Goal: Check status: Check status

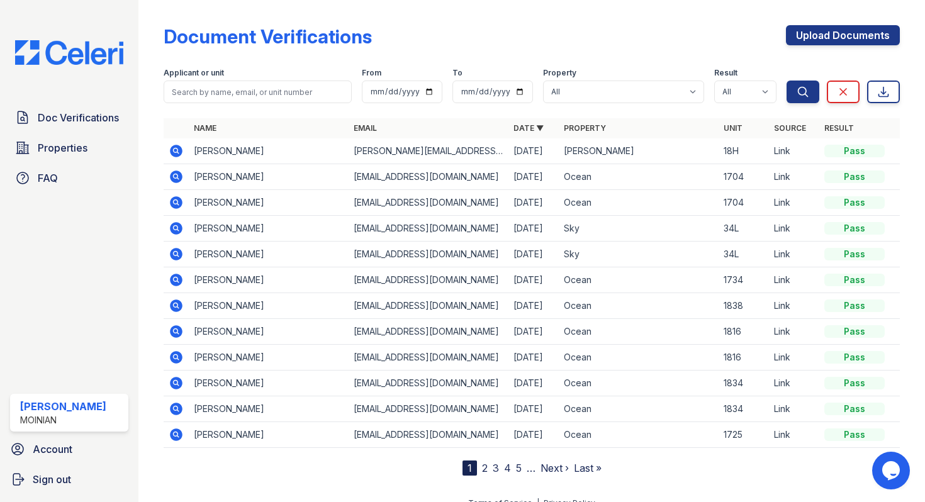
click at [183, 150] on icon at bounding box center [176, 150] width 15 height 15
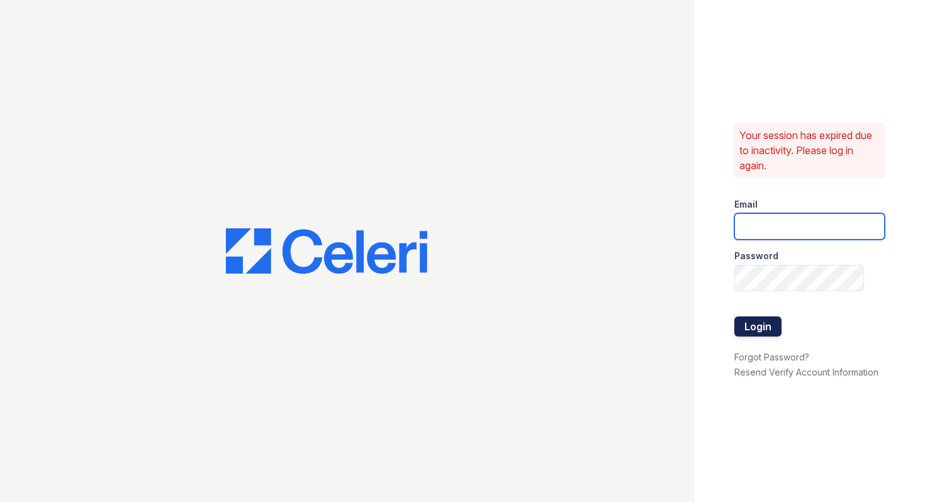
type input "shiv@auranewyork.com"
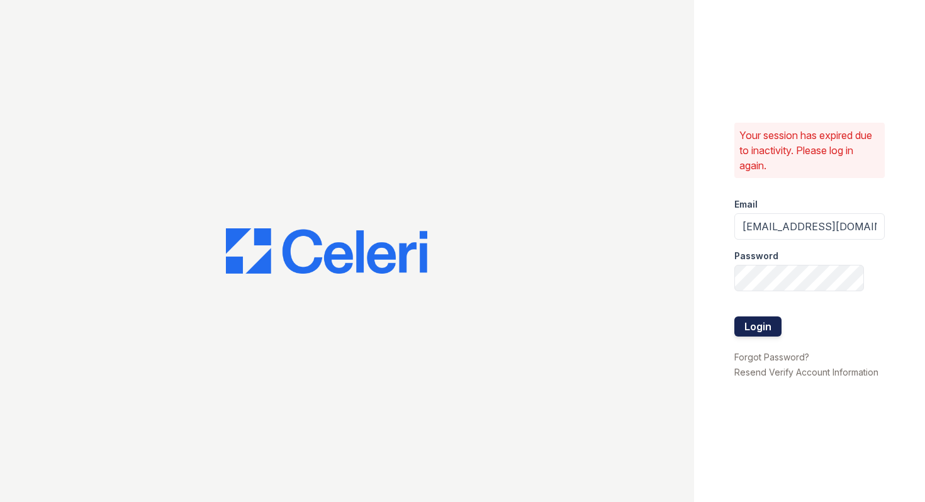
click at [753, 335] on button "Login" at bounding box center [757, 326] width 47 height 20
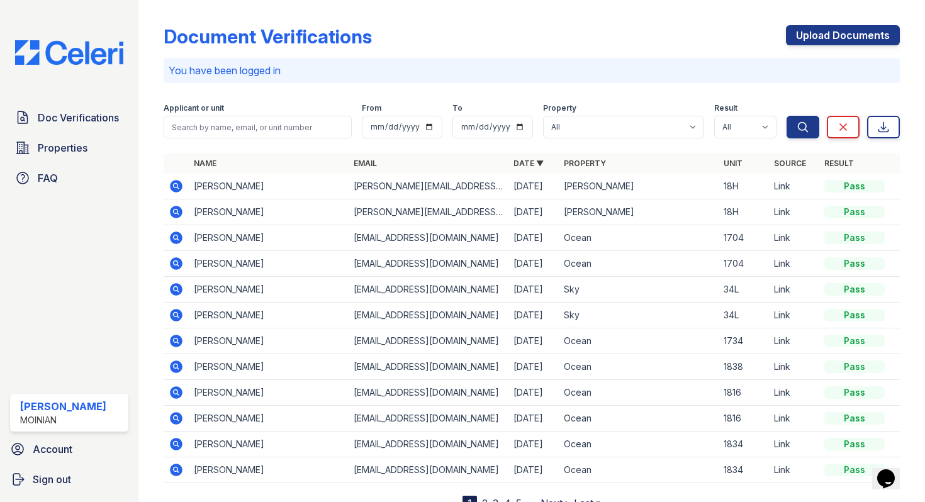
click at [176, 190] on icon at bounding box center [176, 186] width 13 height 13
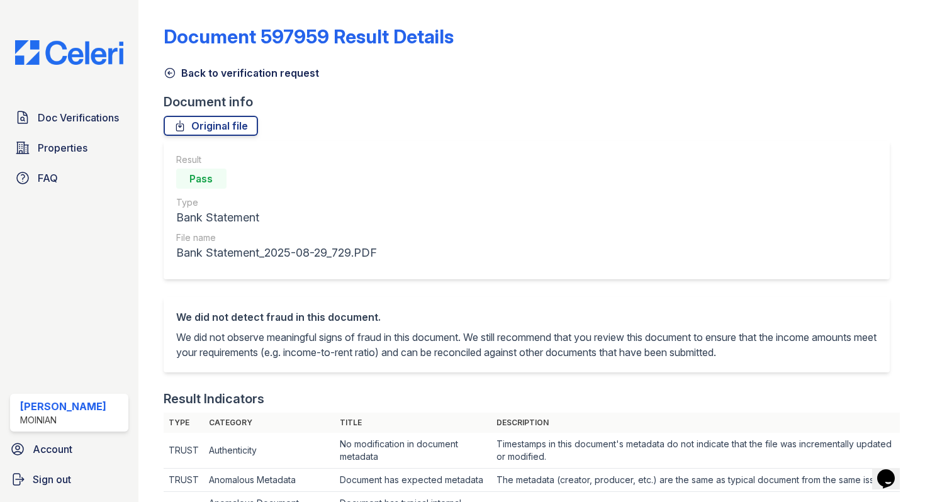
click at [174, 70] on icon at bounding box center [169, 73] width 9 height 9
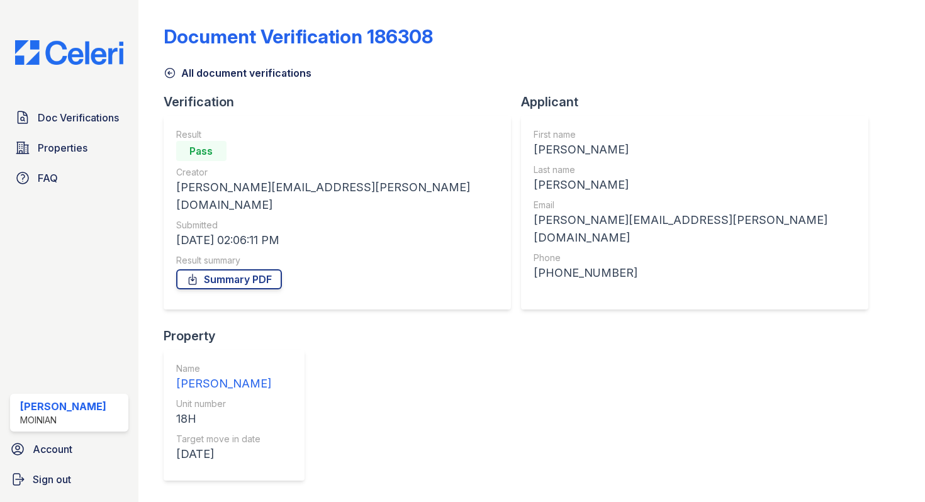
click at [171, 75] on icon at bounding box center [170, 73] width 13 height 13
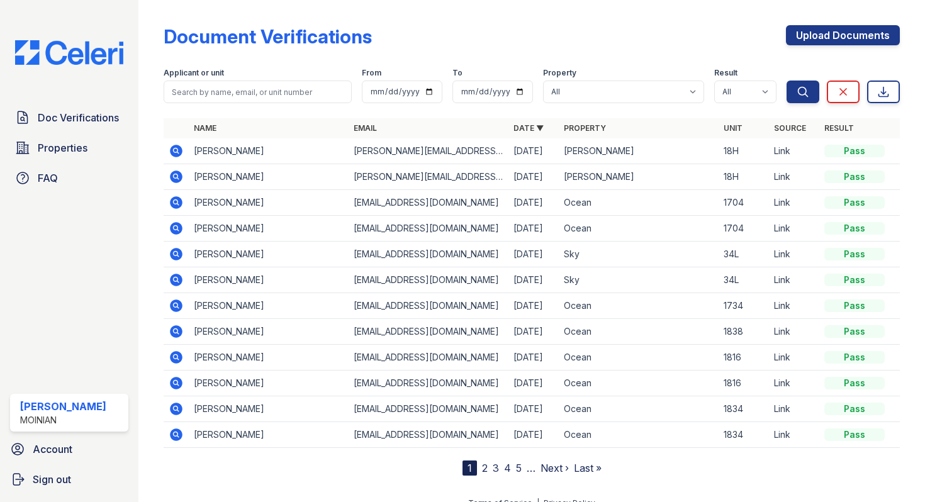
click at [180, 169] on td at bounding box center [176, 177] width 25 height 26
click at [178, 176] on icon at bounding box center [176, 176] width 13 height 13
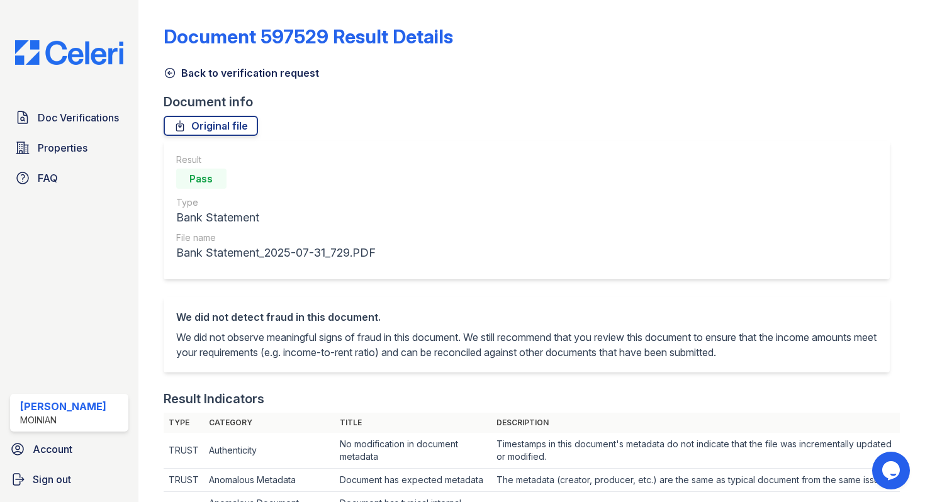
click at [170, 74] on icon at bounding box center [170, 73] width 13 height 13
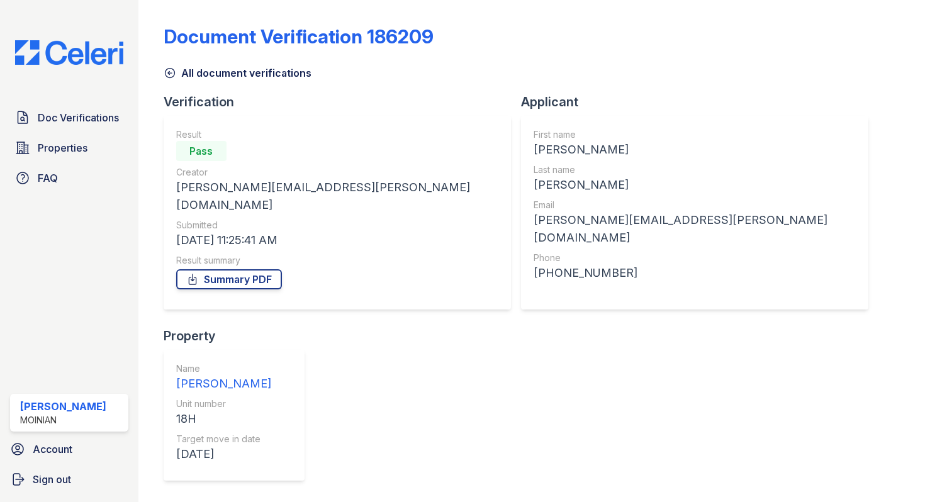
click at [168, 74] on icon at bounding box center [170, 73] width 13 height 13
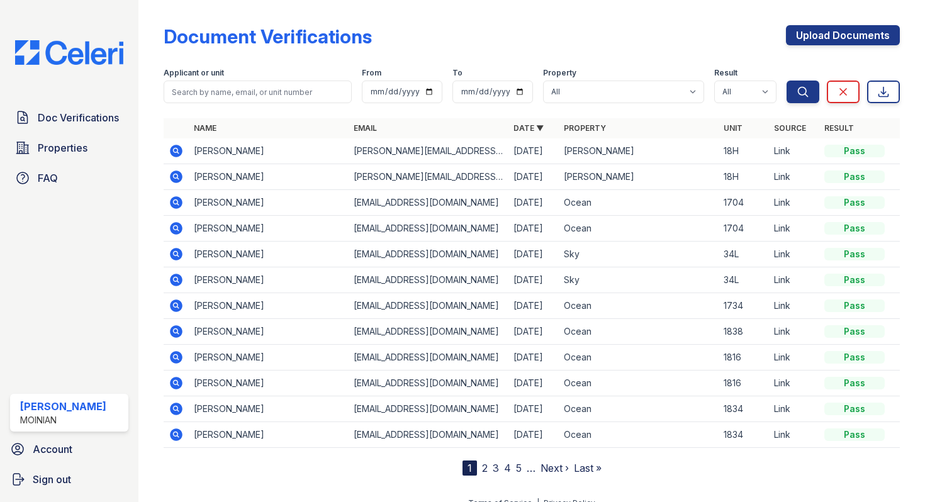
click at [176, 150] on icon at bounding box center [175, 149] width 3 height 3
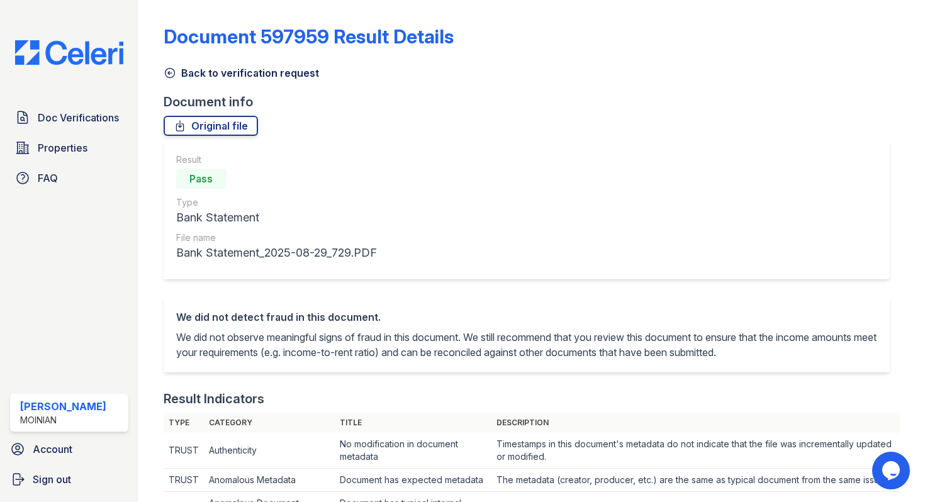
click at [175, 70] on icon at bounding box center [170, 73] width 13 height 13
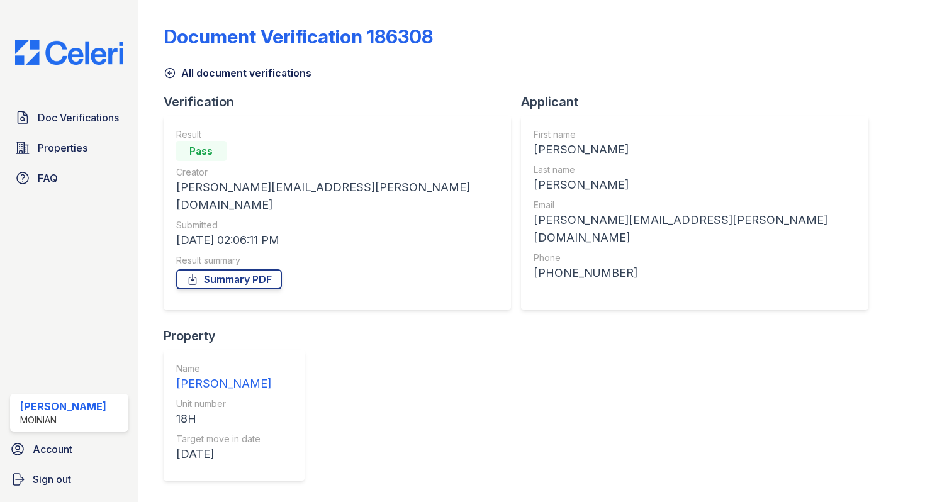
click at [172, 75] on icon at bounding box center [170, 73] width 13 height 13
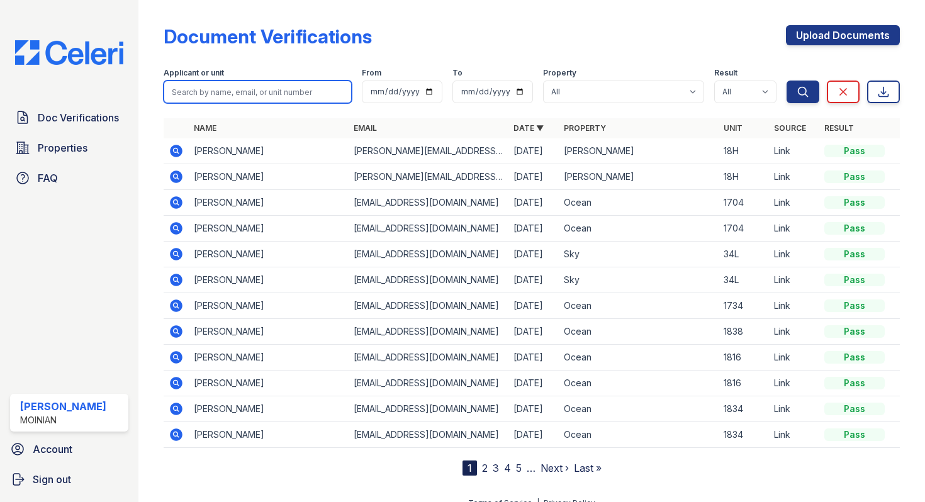
click at [238, 96] on input "search" at bounding box center [258, 92] width 188 height 23
click at [137, 220] on div "Doc Verifications Properties FAQ Shiv Babani Moinian Account Sign out" at bounding box center [69, 251] width 138 height 502
click at [250, 92] on input "search" at bounding box center [258, 92] width 188 height 23
type input "justin wise"
click at [786, 81] on button "Search" at bounding box center [802, 92] width 33 height 23
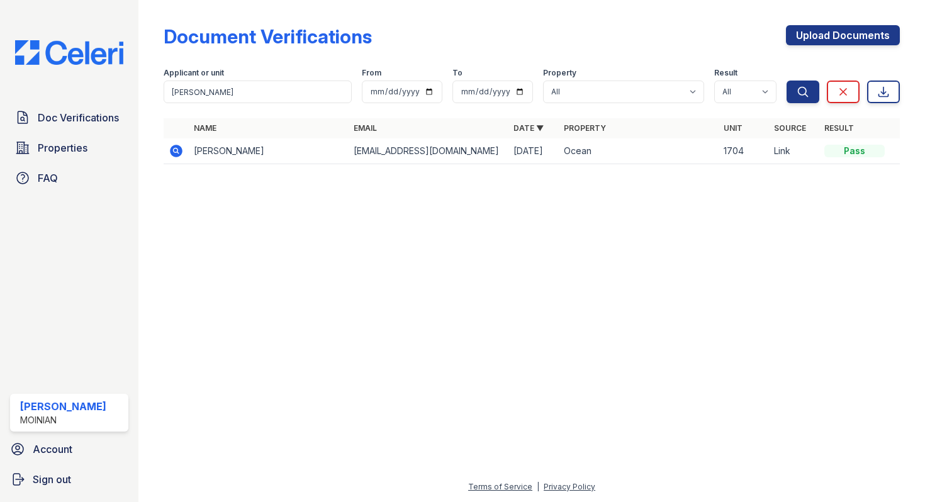
click at [176, 152] on icon at bounding box center [176, 150] width 15 height 15
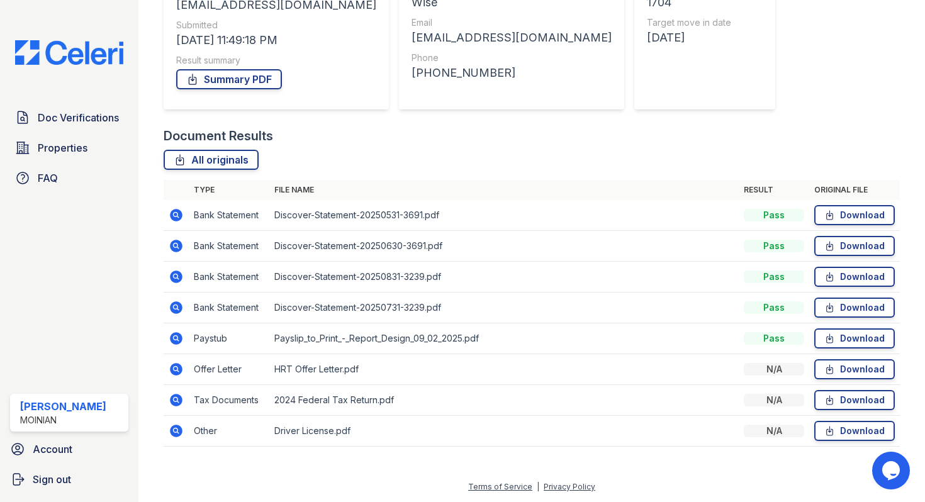
scroll to position [181, 0]
click at [182, 373] on icon at bounding box center [176, 370] width 15 height 15
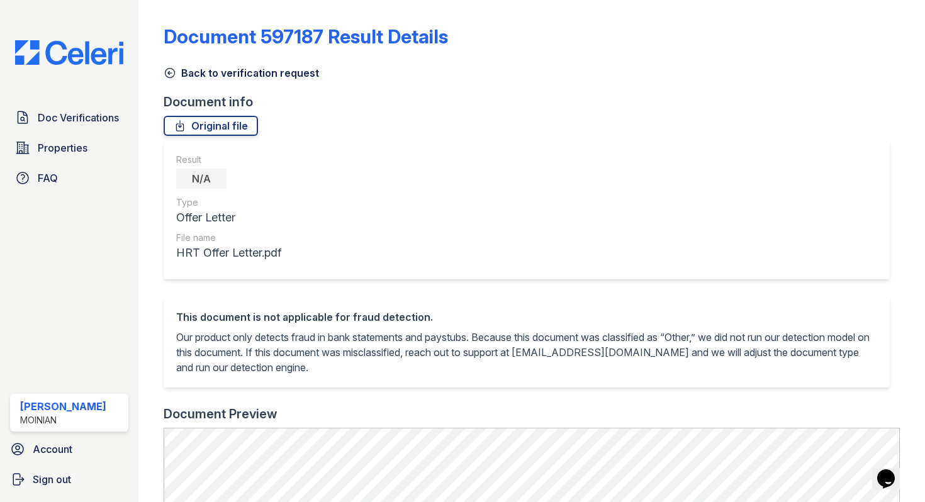
click at [172, 77] on icon at bounding box center [169, 73] width 9 height 9
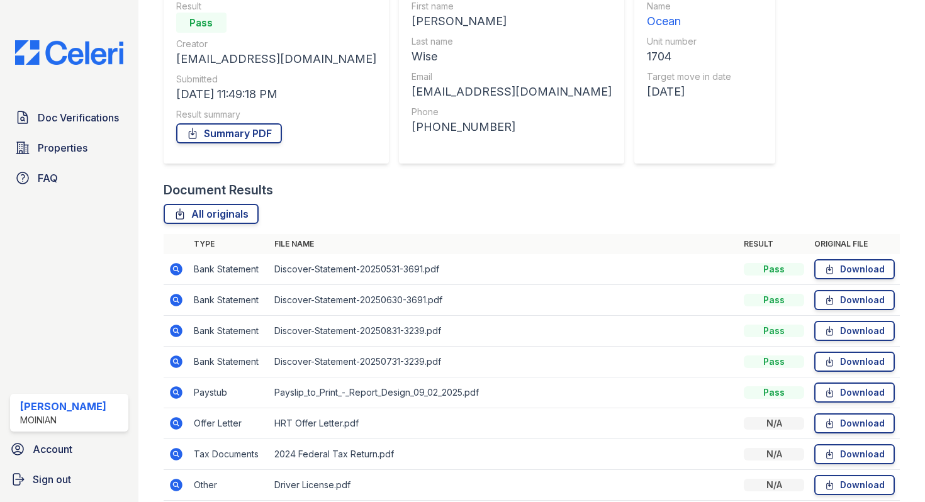
scroll to position [182, 0]
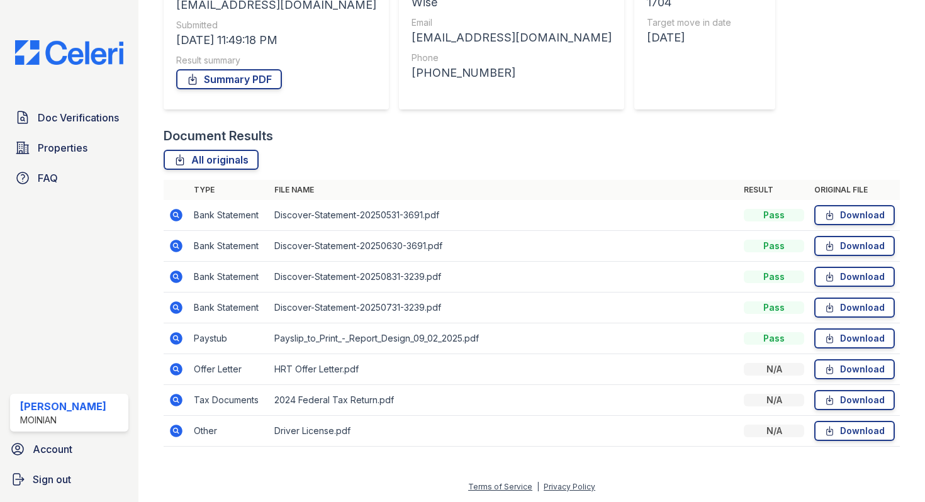
click at [177, 338] on icon at bounding box center [176, 338] width 13 height 13
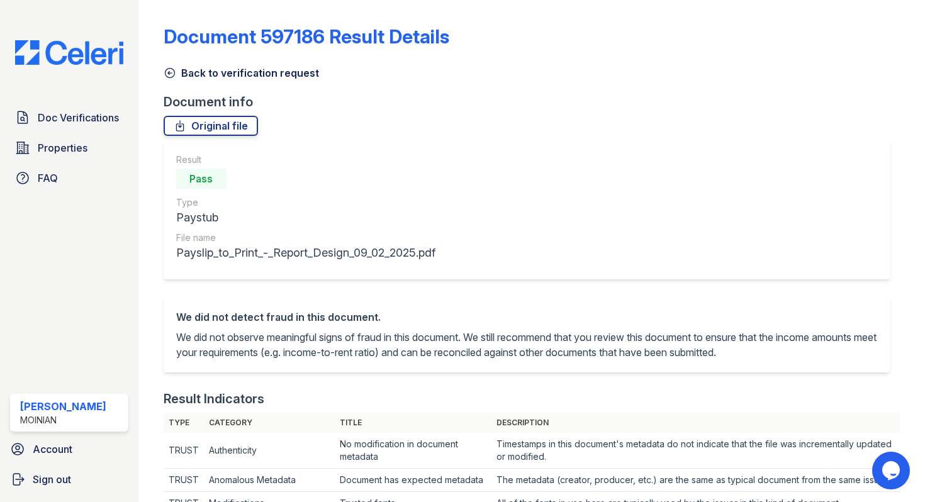
click at [170, 74] on icon at bounding box center [170, 73] width 13 height 13
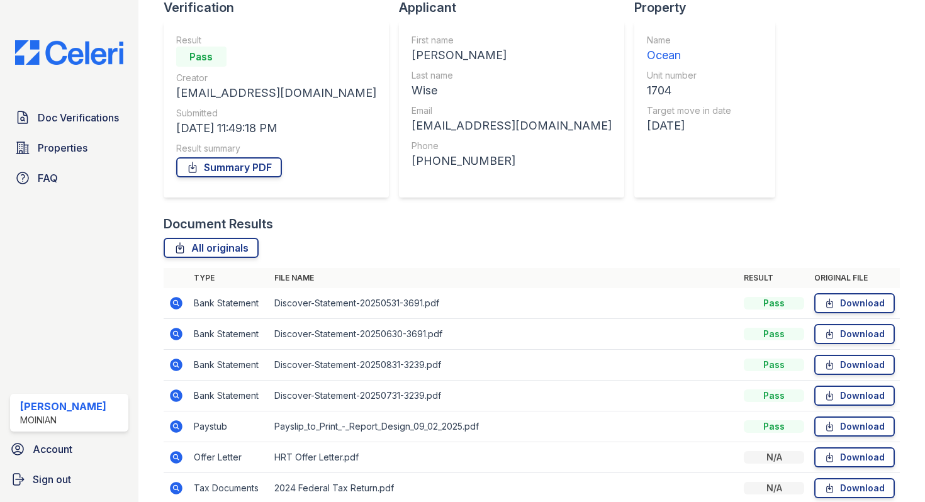
scroll to position [182, 0]
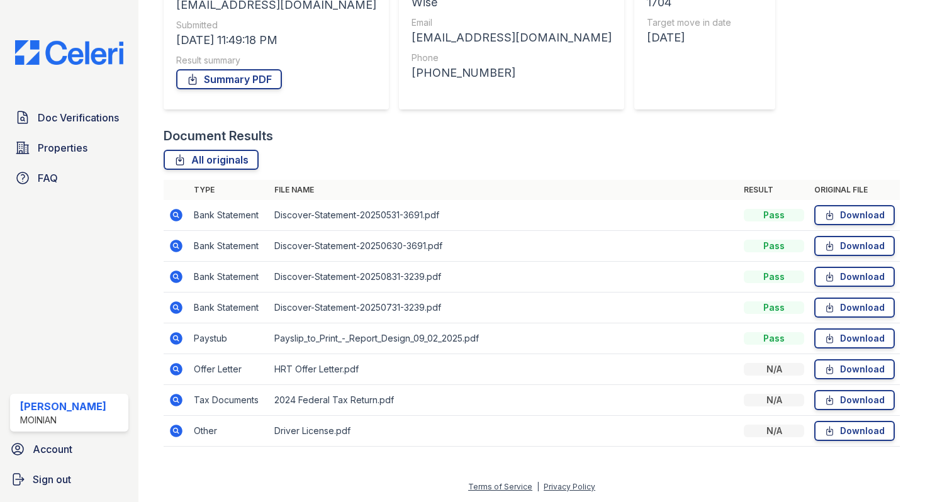
click at [174, 212] on icon at bounding box center [176, 215] width 15 height 15
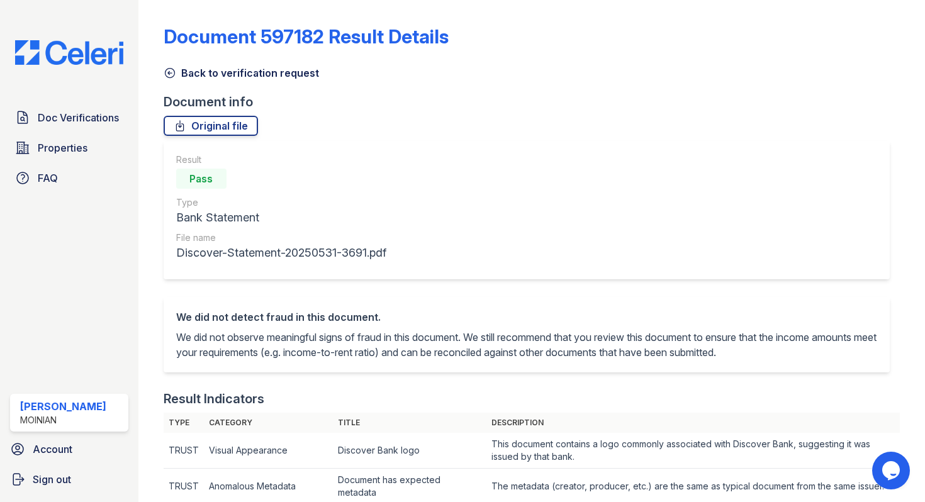
click at [165, 77] on icon at bounding box center [170, 73] width 13 height 13
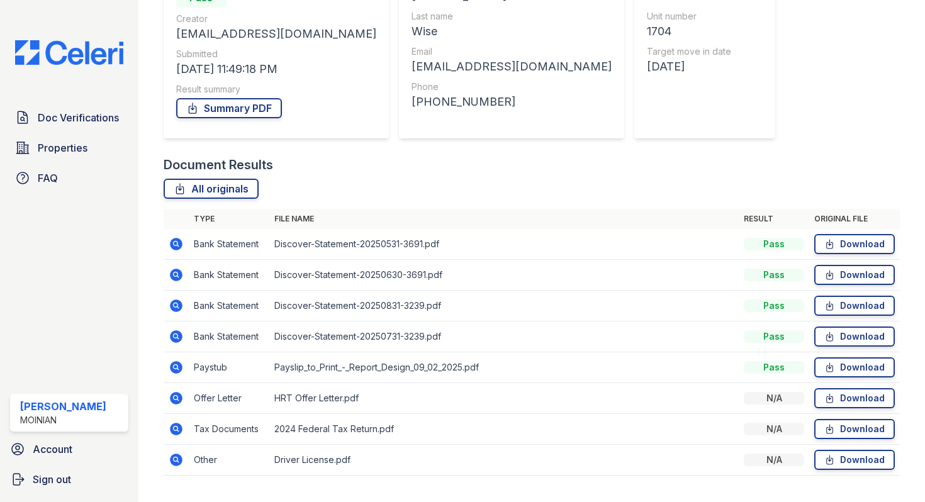
scroll to position [158, 0]
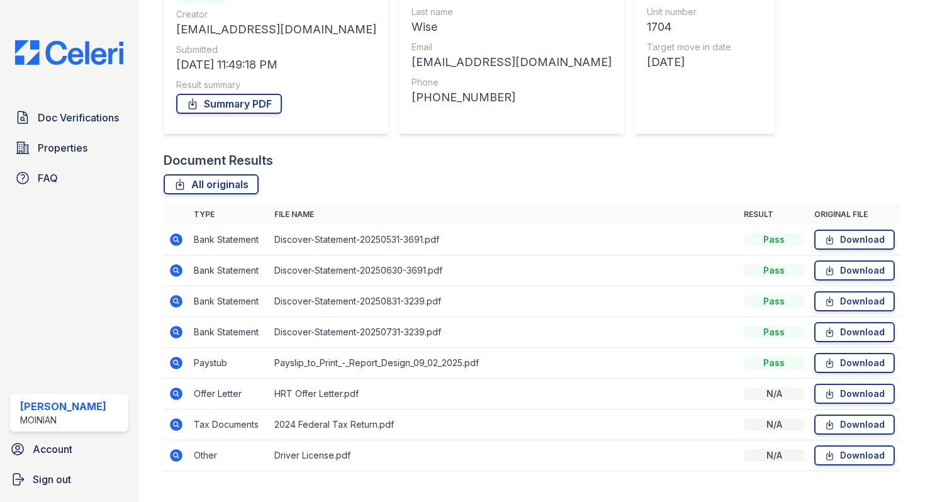
click at [179, 271] on icon at bounding box center [176, 270] width 13 height 13
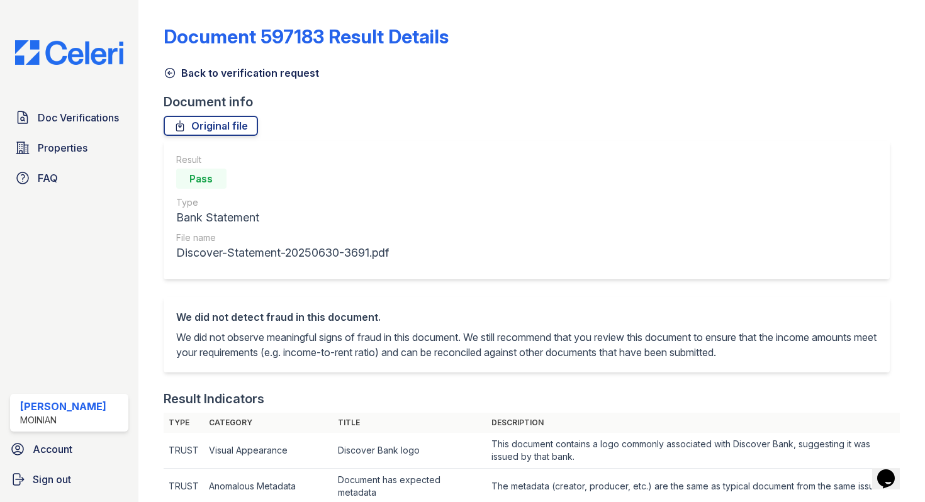
click at [169, 75] on icon at bounding box center [170, 73] width 13 height 13
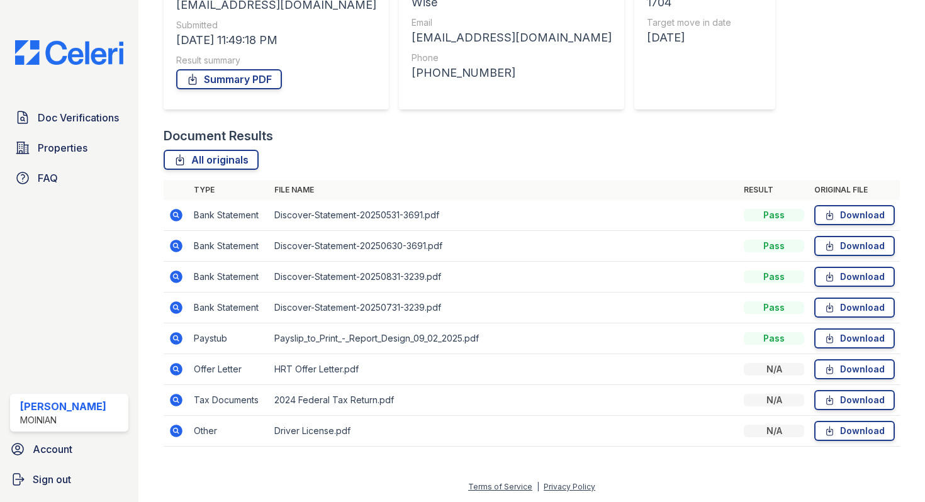
scroll to position [182, 0]
click at [175, 309] on icon at bounding box center [176, 308] width 15 height 15
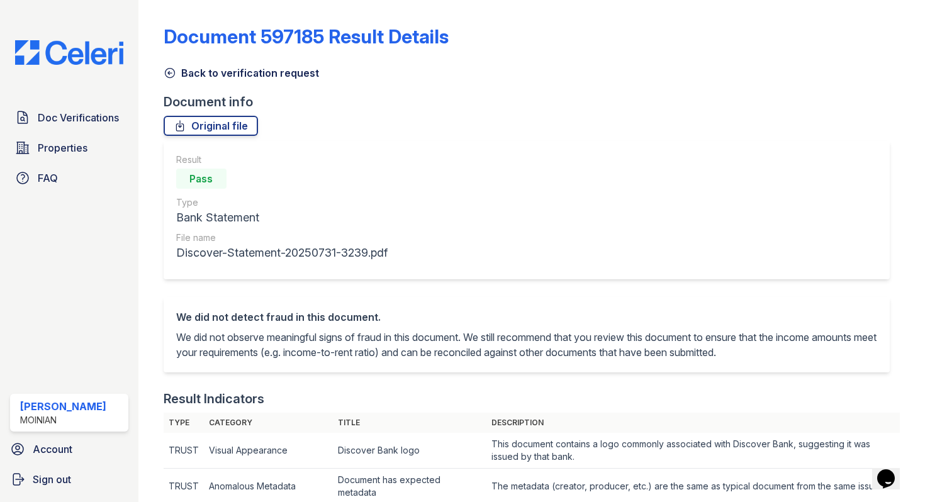
click at [170, 77] on icon at bounding box center [169, 73] width 9 height 9
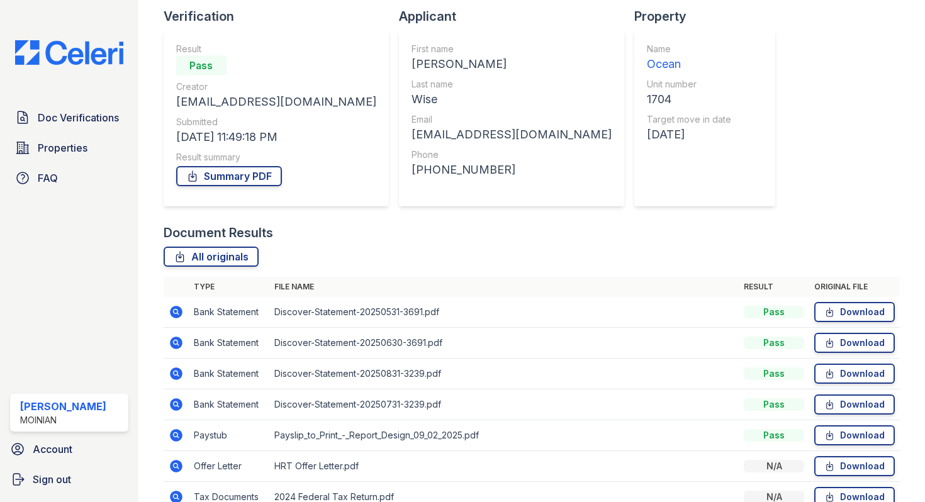
scroll to position [86, 0]
click at [176, 373] on icon at bounding box center [175, 372] width 3 height 3
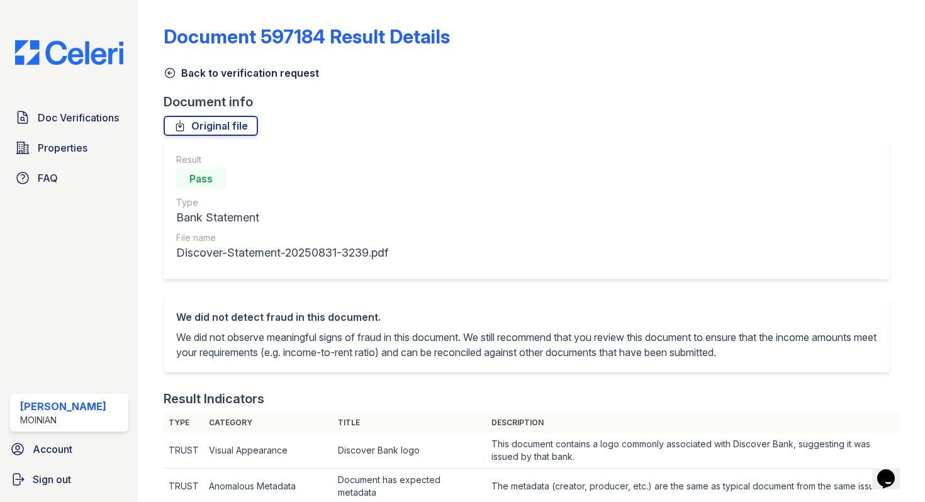
click at [174, 74] on icon at bounding box center [169, 73] width 9 height 9
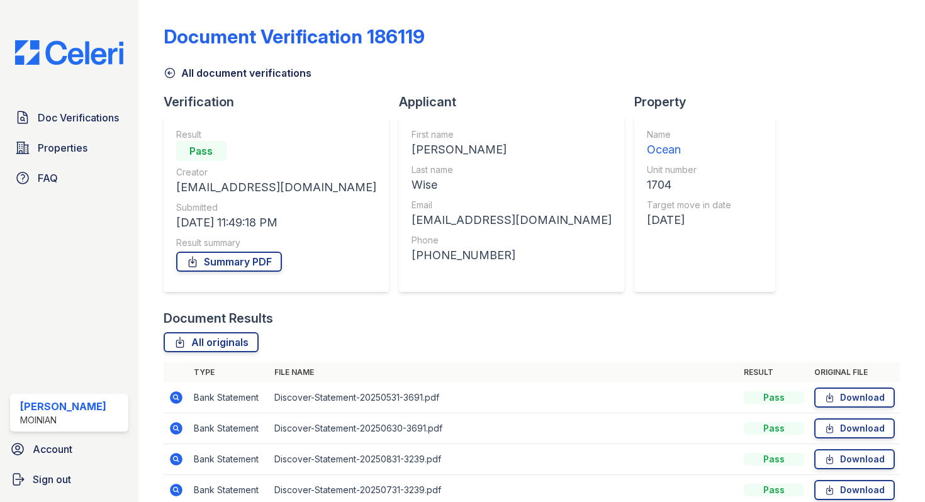
click at [171, 77] on icon at bounding box center [169, 73] width 9 height 9
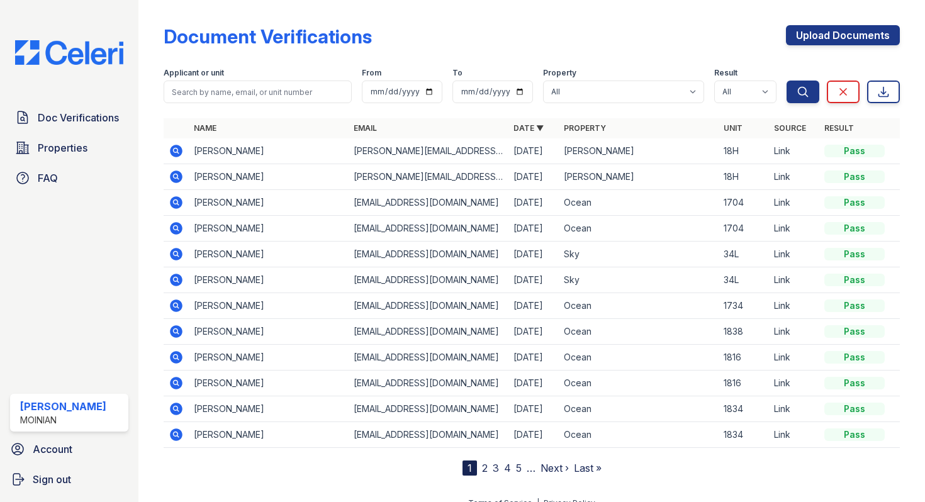
click at [176, 206] on icon at bounding box center [176, 202] width 13 height 13
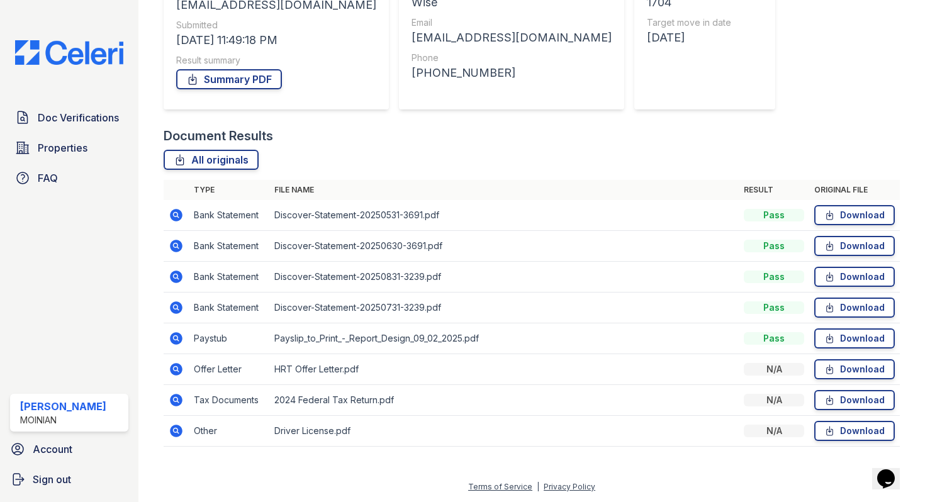
click at [171, 433] on icon at bounding box center [176, 431] width 13 height 13
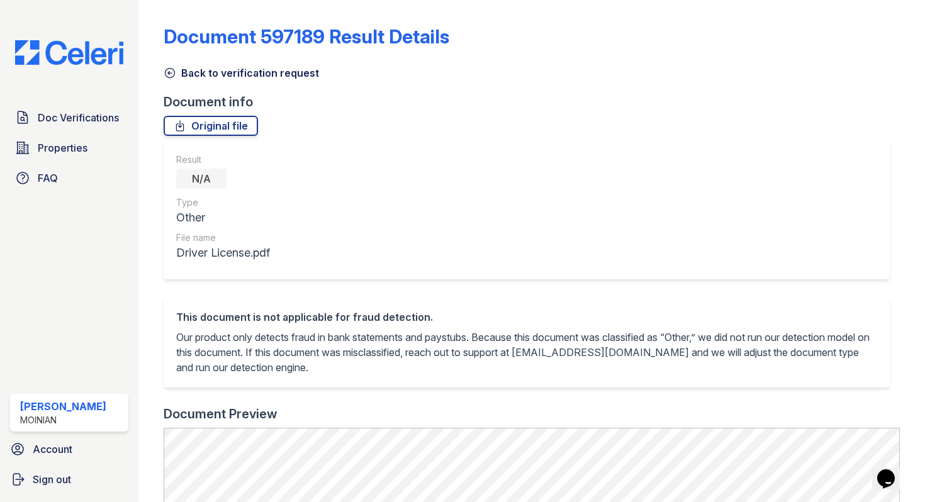
click at [167, 77] on icon at bounding box center [170, 73] width 13 height 13
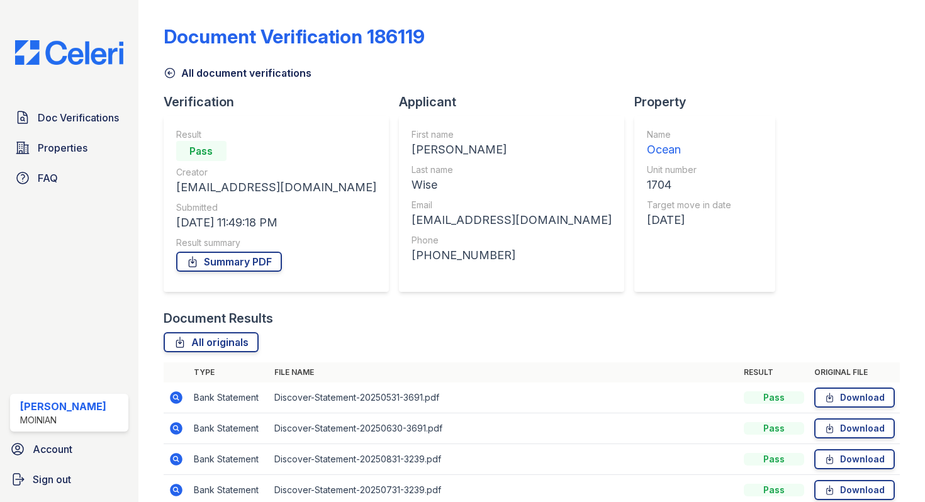
click at [170, 74] on icon at bounding box center [170, 73] width 13 height 13
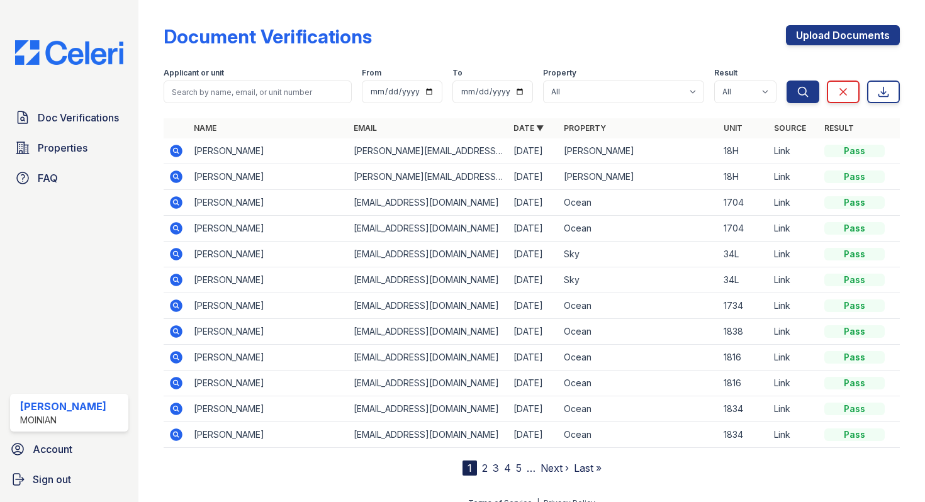
click at [177, 226] on icon at bounding box center [176, 228] width 15 height 15
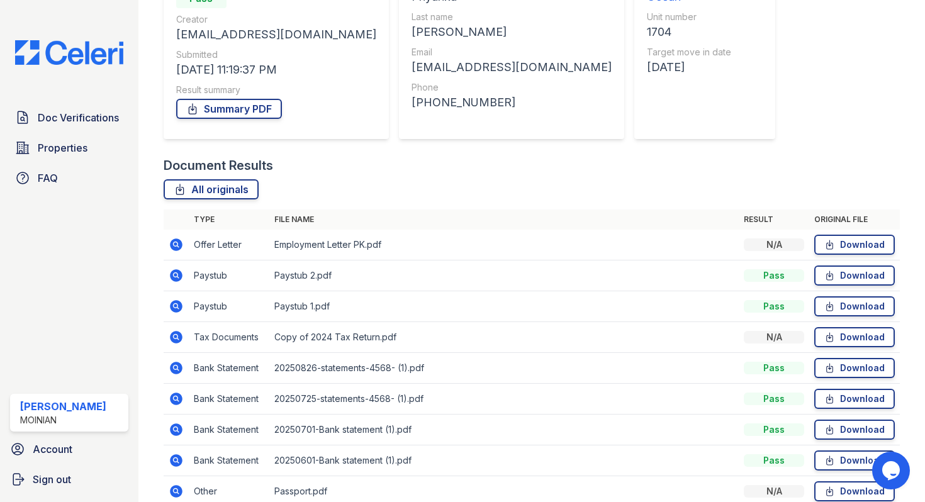
scroll to position [155, 0]
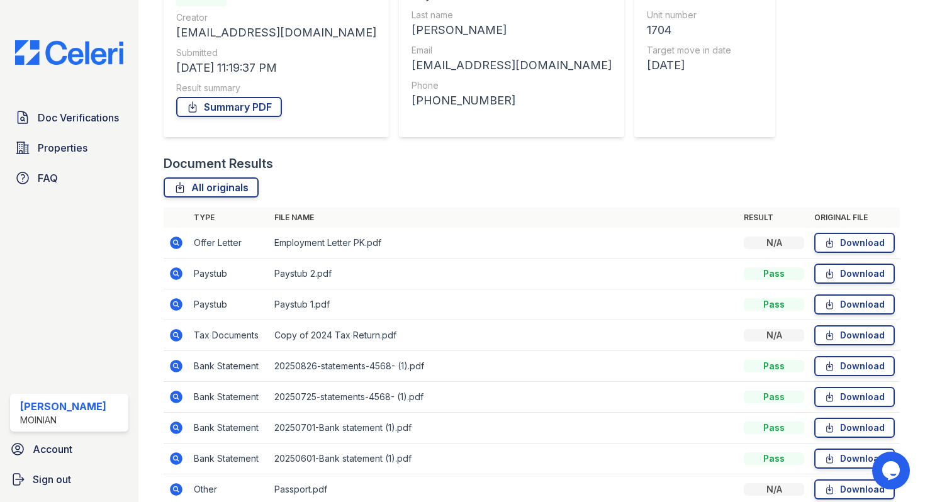
click at [174, 240] on icon at bounding box center [176, 243] width 13 height 13
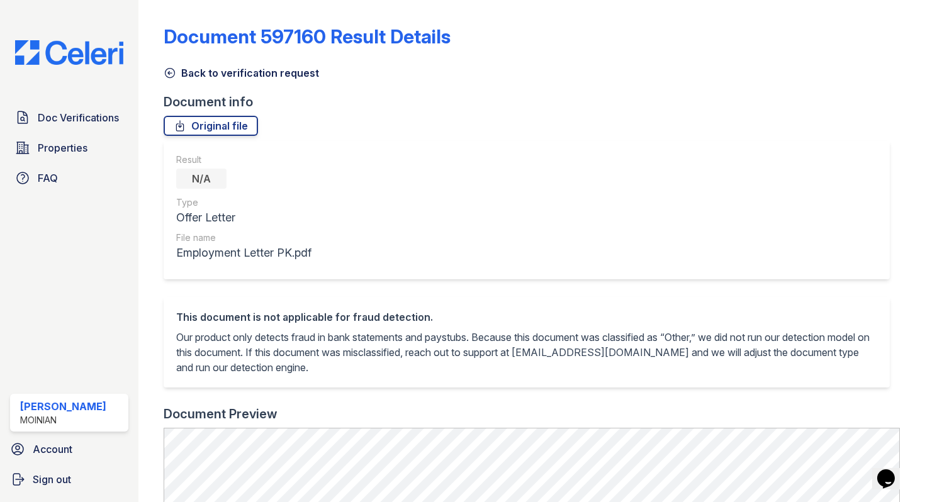
click at [170, 71] on icon at bounding box center [170, 73] width 13 height 13
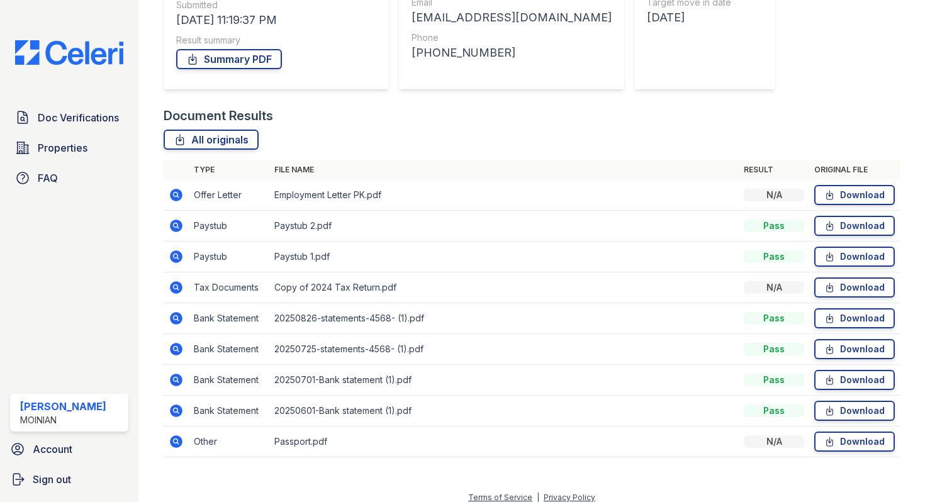
scroll to position [203, 0]
click at [176, 226] on icon at bounding box center [176, 225] width 15 height 15
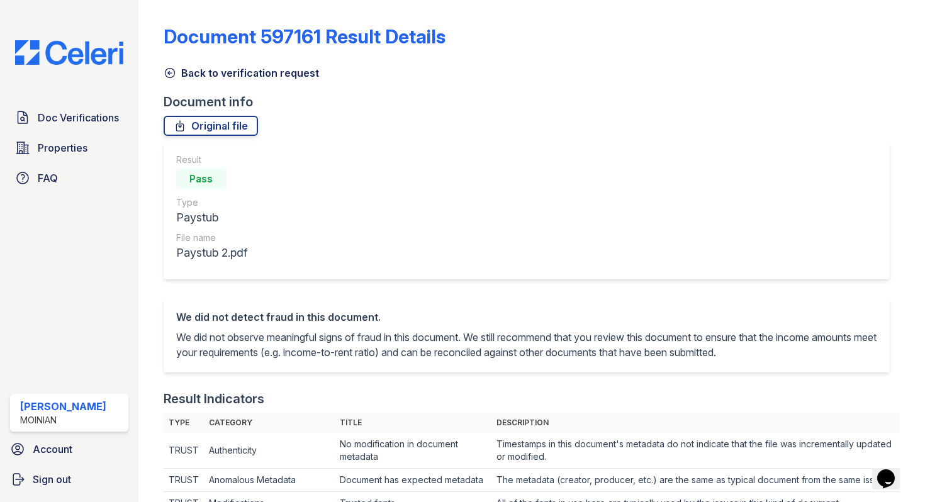
click at [167, 72] on icon at bounding box center [170, 73] width 13 height 13
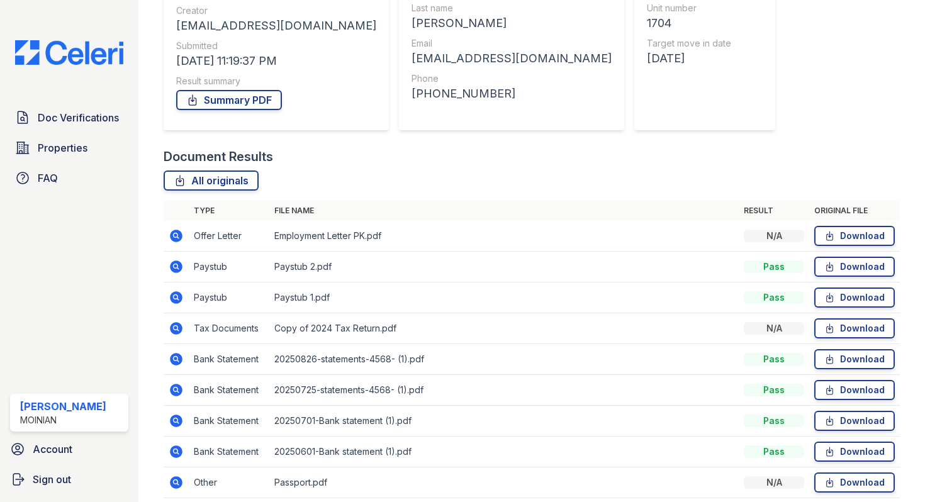
scroll to position [162, 0]
click at [177, 240] on icon at bounding box center [176, 235] width 13 height 13
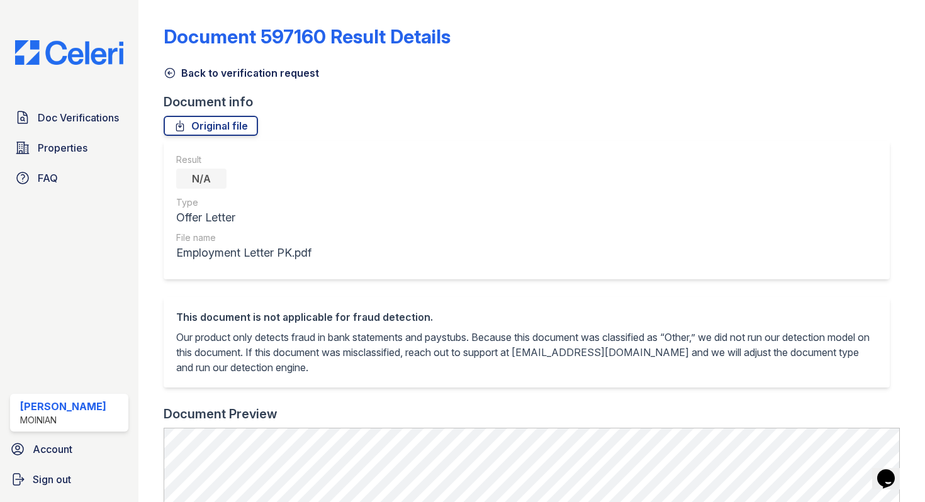
click at [169, 74] on icon at bounding box center [170, 73] width 13 height 13
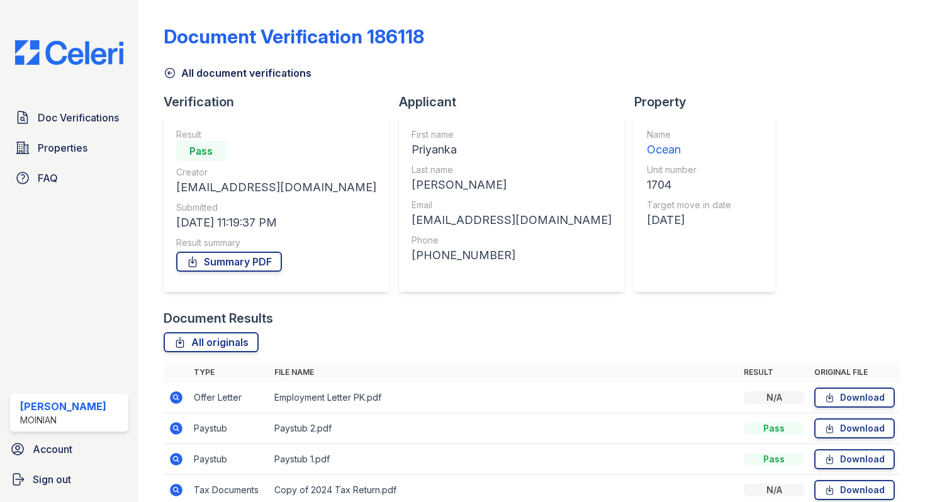
click at [174, 425] on icon at bounding box center [176, 428] width 13 height 13
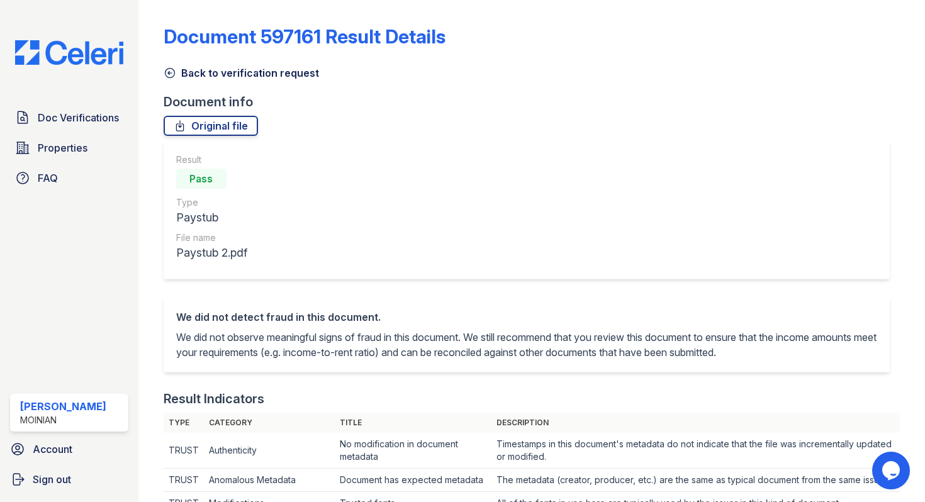
click at [171, 75] on icon at bounding box center [170, 73] width 13 height 13
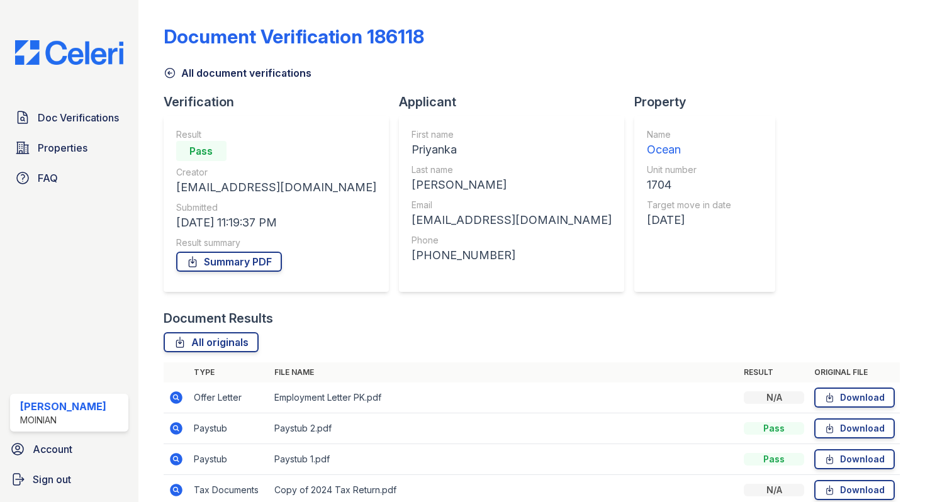
scroll to position [213, 0]
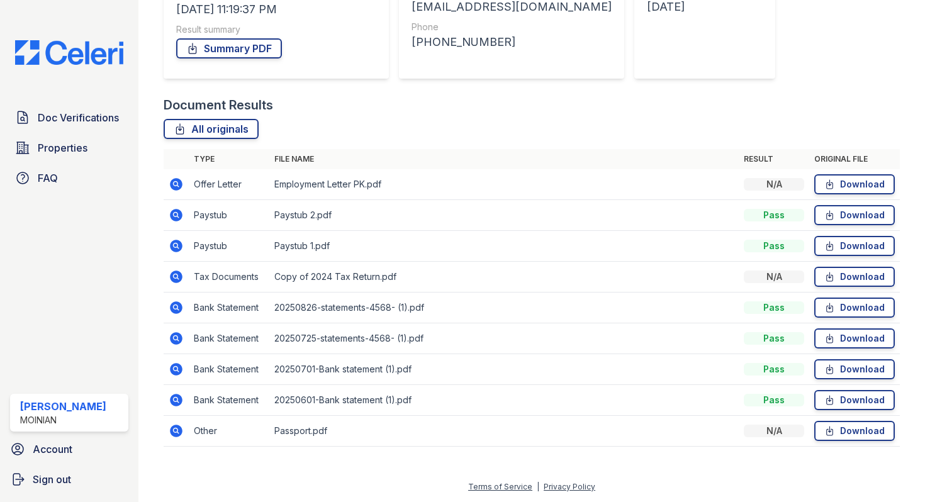
click at [182, 310] on icon at bounding box center [176, 307] width 15 height 15
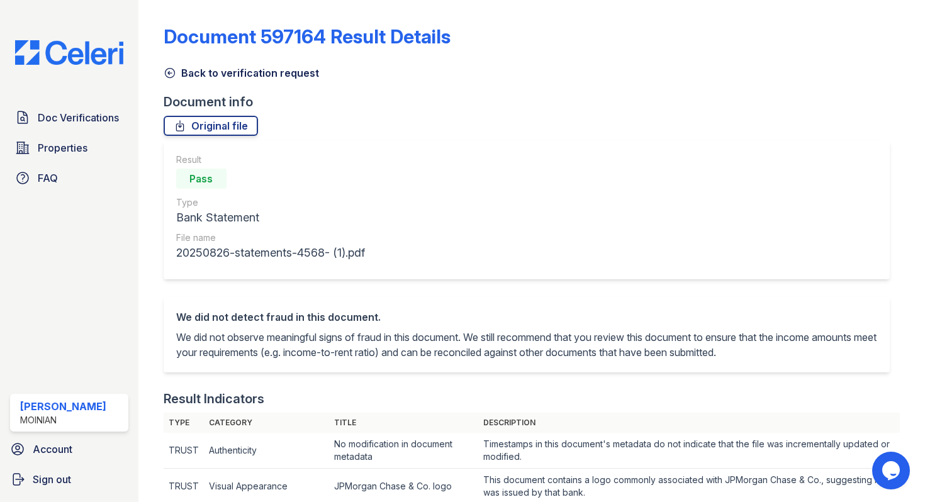
click at [170, 71] on icon at bounding box center [170, 73] width 13 height 13
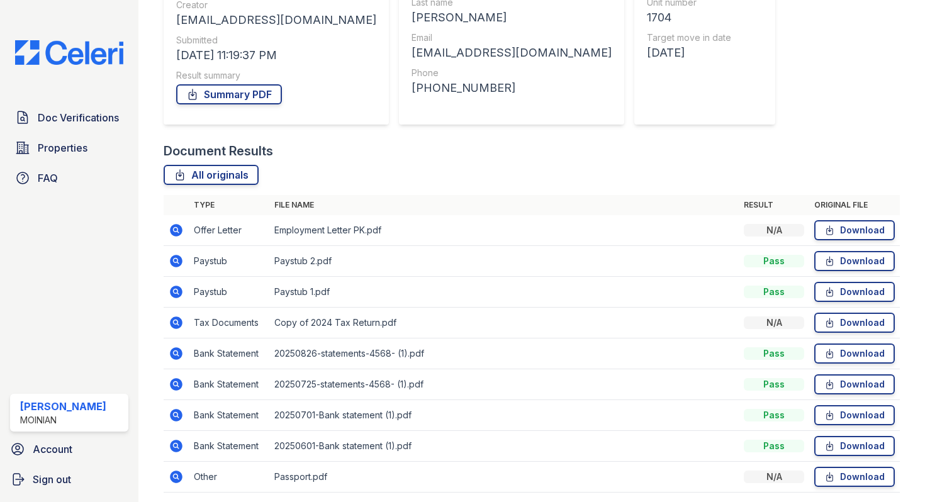
scroll to position [213, 0]
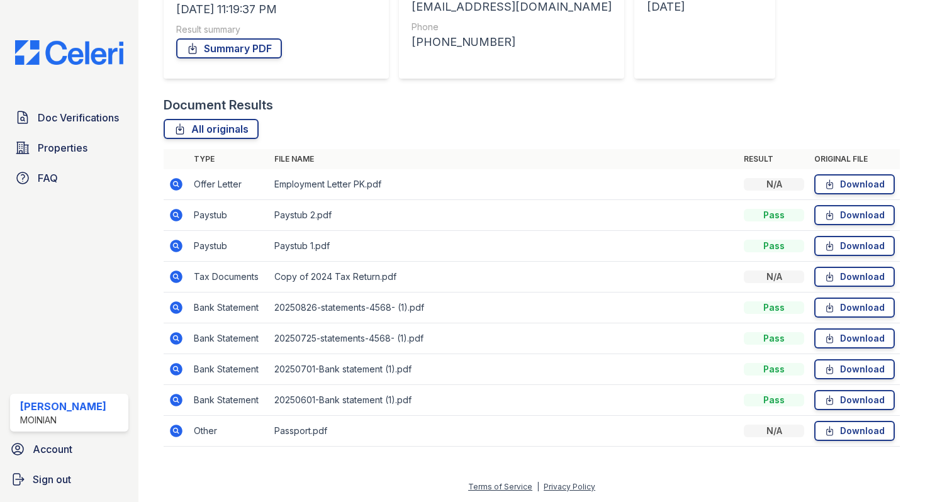
click at [176, 369] on icon at bounding box center [175, 368] width 3 height 3
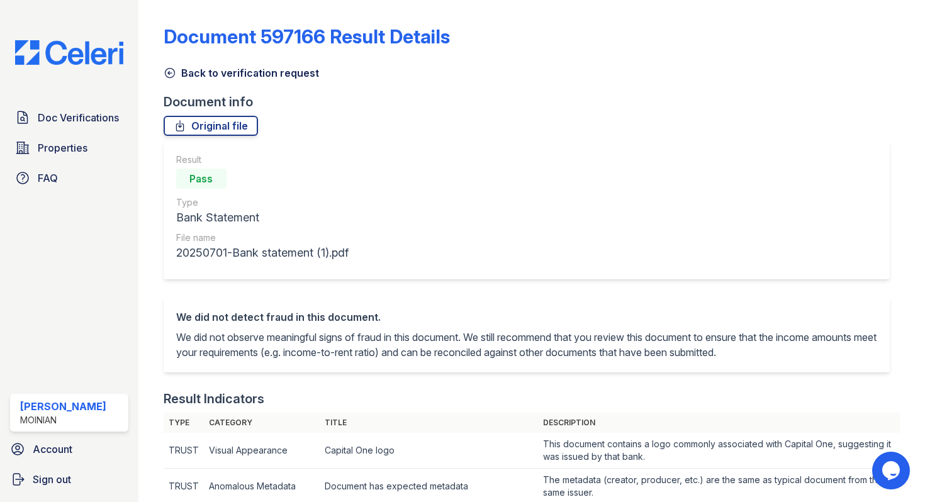
click at [165, 69] on icon at bounding box center [170, 73] width 13 height 13
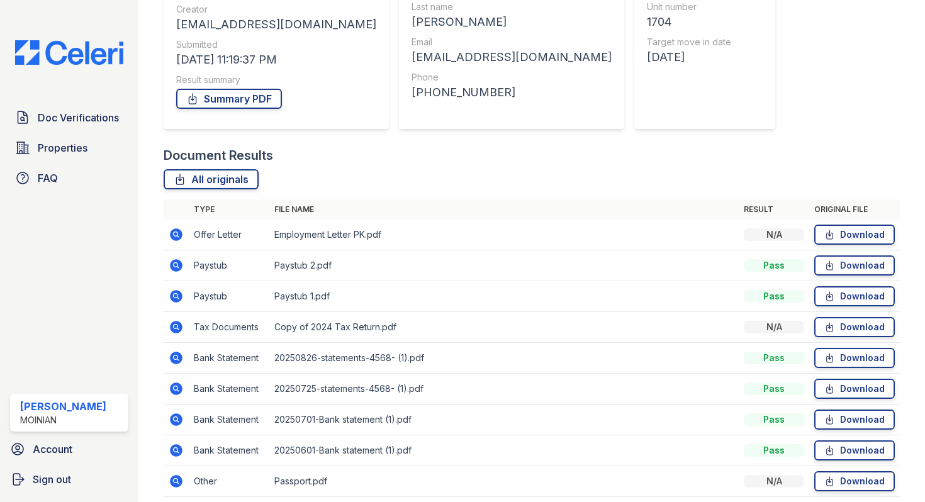
scroll to position [213, 0]
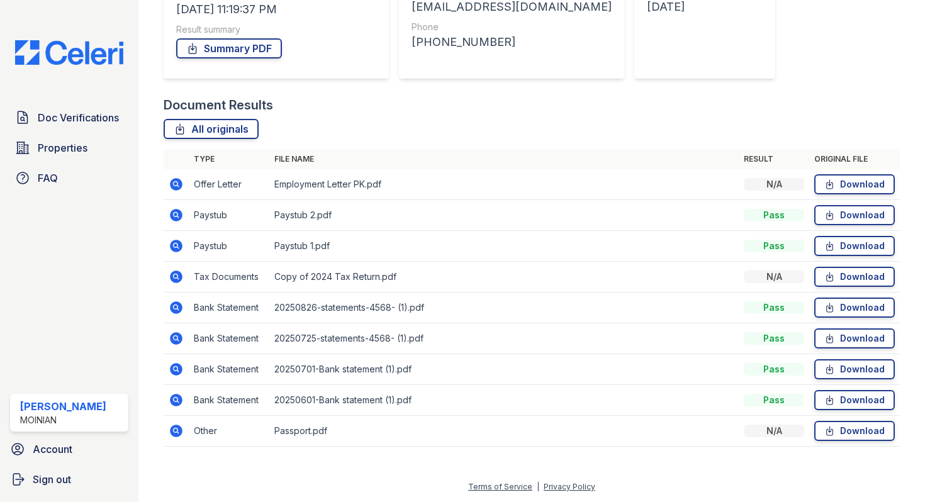
click at [177, 311] on icon at bounding box center [176, 307] width 13 height 13
